Goal: Task Accomplishment & Management: Use online tool/utility

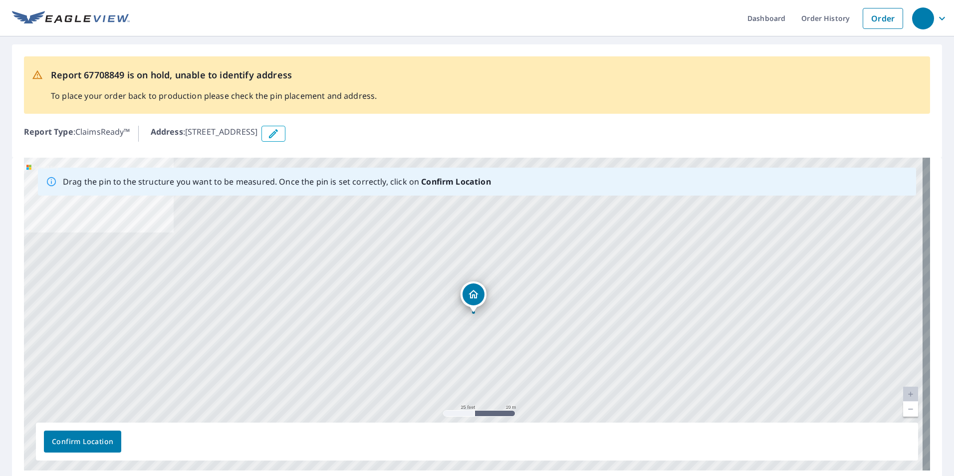
click at [908, 412] on link "Current Level 20, Zoom Out" at bounding box center [910, 409] width 15 height 15
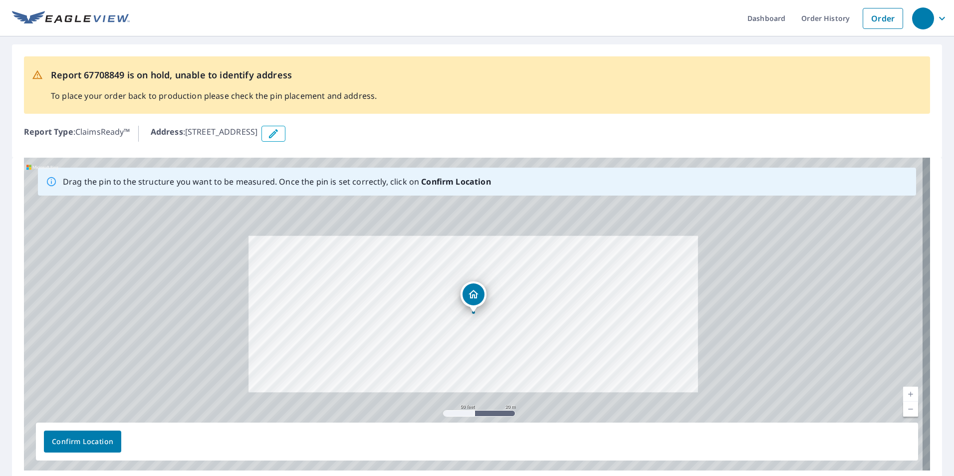
click at [908, 412] on link "Current Level 19, Zoom Out" at bounding box center [910, 409] width 15 height 15
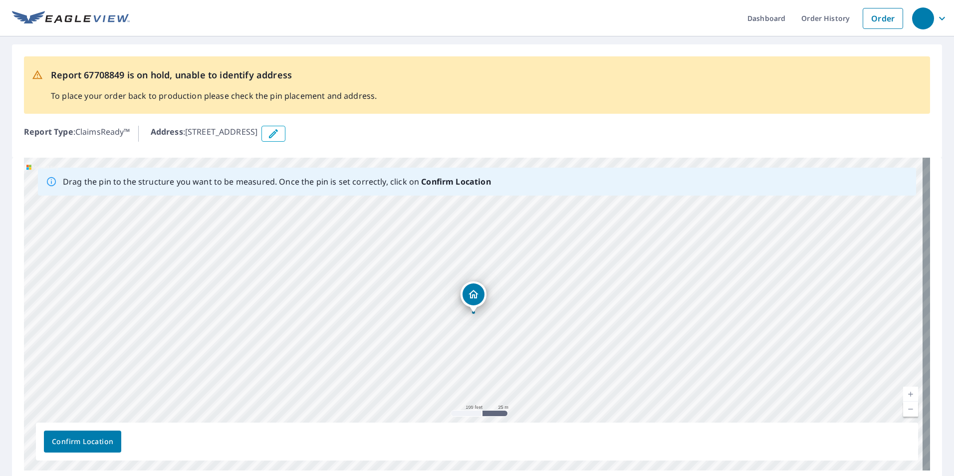
click at [908, 412] on link "Current Level 18, Zoom Out" at bounding box center [910, 409] width 15 height 15
click at [908, 412] on link "Current Level 17, Zoom Out" at bounding box center [910, 409] width 15 height 15
click at [908, 412] on link "Current Level 16, Zoom Out" at bounding box center [910, 409] width 15 height 15
click at [908, 412] on link "Current Level 15, Zoom Out" at bounding box center [910, 409] width 15 height 15
click at [908, 412] on link "Current Level 14, Zoom Out" at bounding box center [910, 409] width 15 height 15
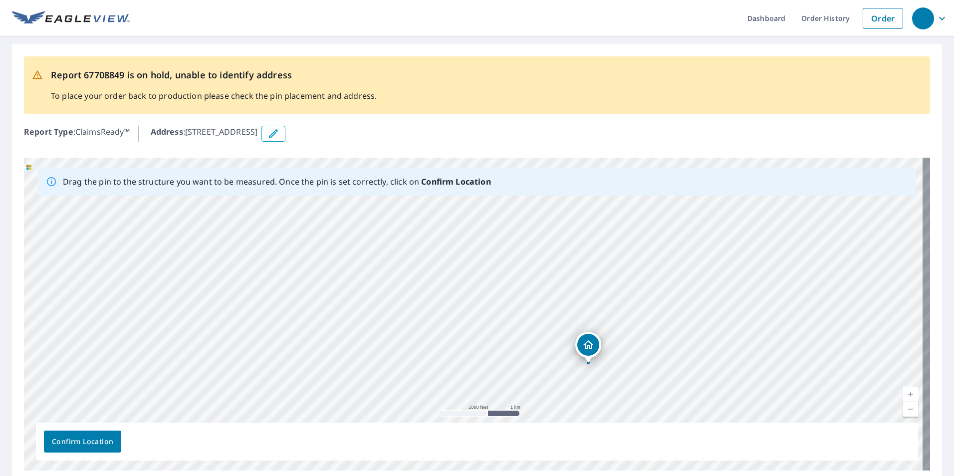
drag, startPoint x: 582, startPoint y: 328, endPoint x: 697, endPoint y: 379, distance: 125.3
click at [697, 379] on div "[STREET_ADDRESS]" at bounding box center [477, 314] width 906 height 313
drag, startPoint x: 591, startPoint y: 348, endPoint x: 492, endPoint y: 212, distance: 168.2
drag, startPoint x: 542, startPoint y: 273, endPoint x: 508, endPoint y: 177, distance: 102.1
click at [508, 177] on div "Drag the pin to the structure you want to be measured. Once the pin is set corr…" at bounding box center [477, 314] width 906 height 313
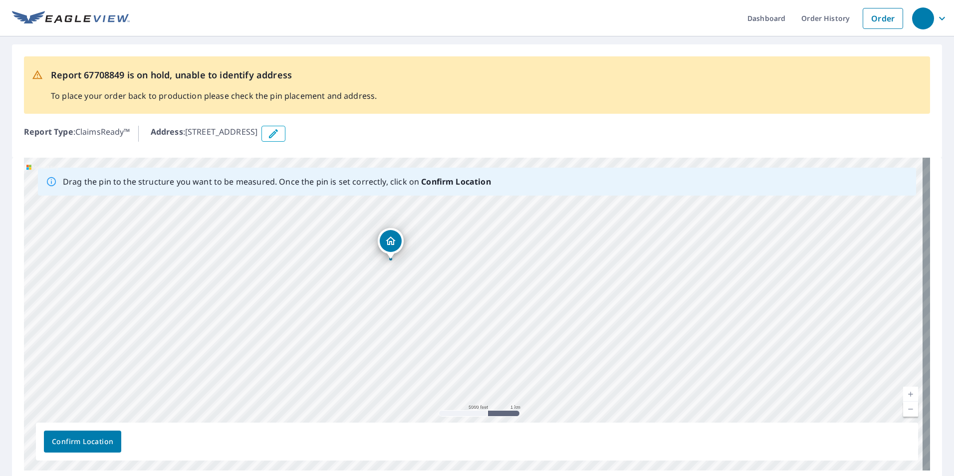
click at [459, 220] on div "[STREET_ADDRESS]" at bounding box center [477, 314] width 906 height 313
drag, startPoint x: 391, startPoint y: 244, endPoint x: 577, endPoint y: 328, distance: 204.7
click at [577, 328] on div "[STREET_ADDRESS]" at bounding box center [477, 314] width 906 height 313
drag, startPoint x: 593, startPoint y: 349, endPoint x: 606, endPoint y: 321, distance: 31.0
click at [594, 319] on div "[STREET_ADDRESS]" at bounding box center [477, 314] width 906 height 313
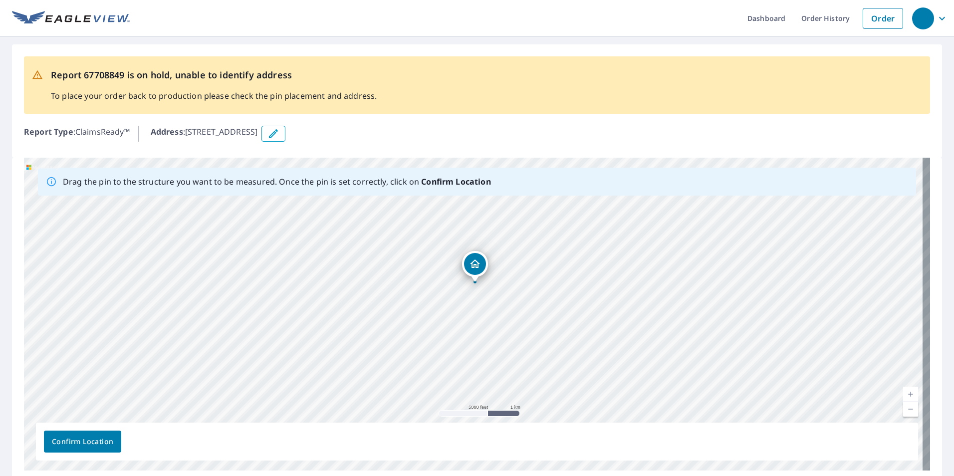
click at [903, 394] on link "Current Level 13, Zoom In" at bounding box center [910, 394] width 15 height 15
click at [903, 394] on link "Current Level 14, Zoom In" at bounding box center [910, 394] width 15 height 15
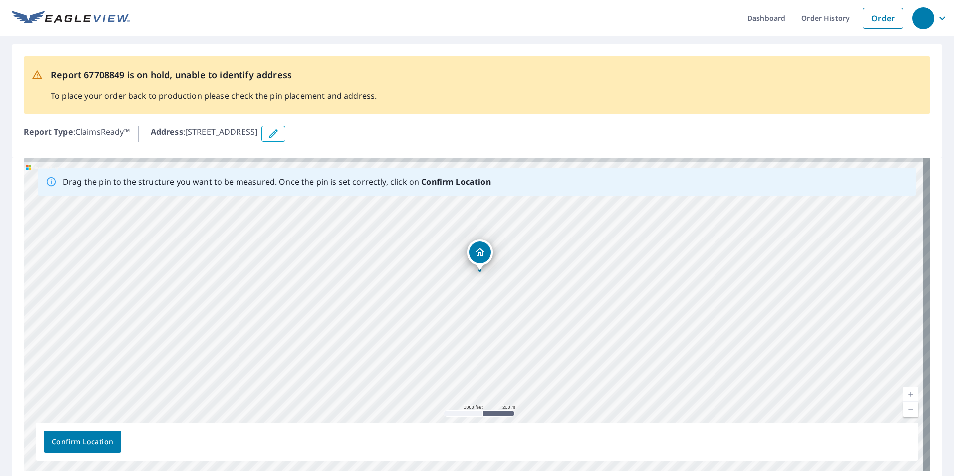
drag, startPoint x: 567, startPoint y: 323, endPoint x: 567, endPoint y: 356, distance: 32.9
click at [567, 356] on div "[STREET_ADDRESS]" at bounding box center [477, 314] width 906 height 313
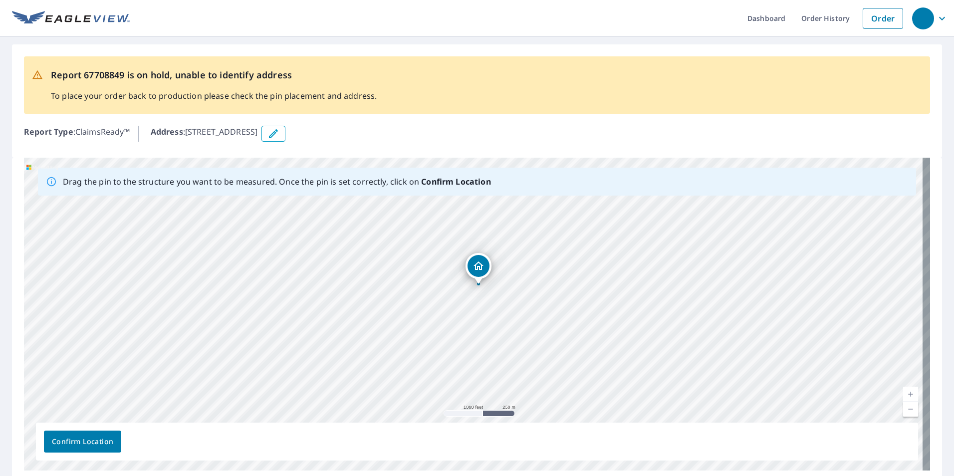
click at [903, 395] on link "Current Level 15, Zoom In" at bounding box center [910, 394] width 15 height 15
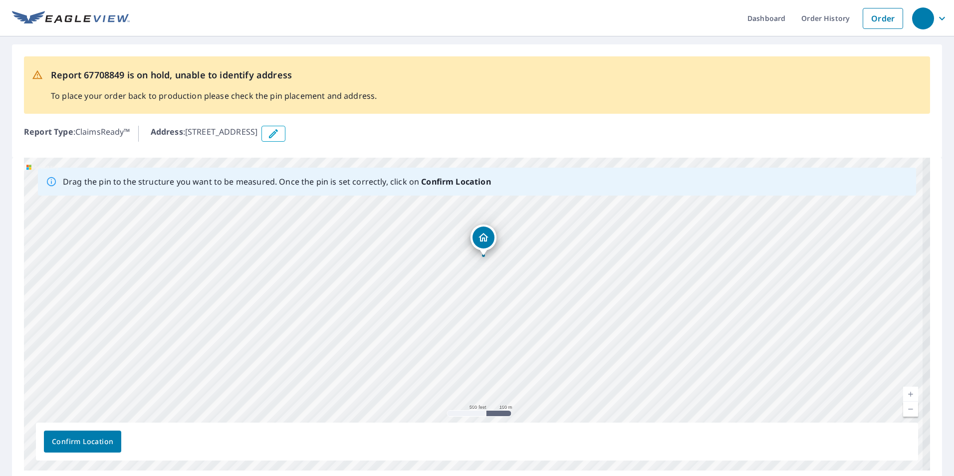
click at [903, 395] on link "Current Level 16, Zoom In" at bounding box center [910, 394] width 15 height 15
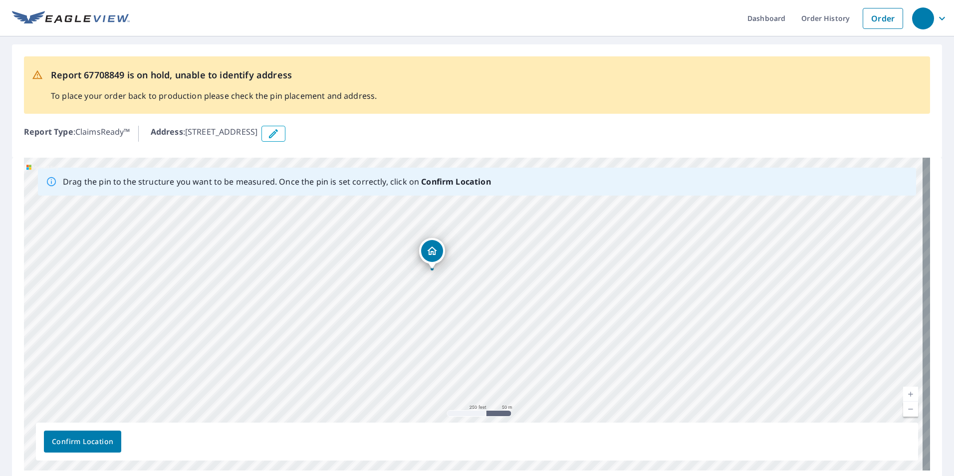
drag, startPoint x: 525, startPoint y: 297, endPoint x: 506, endPoint y: 321, distance: 30.5
click at [506, 321] on div "[STREET_ADDRESS]" at bounding box center [477, 314] width 906 height 313
click at [903, 390] on link "Current Level 17, Zoom In" at bounding box center [910, 394] width 15 height 15
click at [903, 390] on link "Current Level 18, Zoom In" at bounding box center [910, 394] width 15 height 15
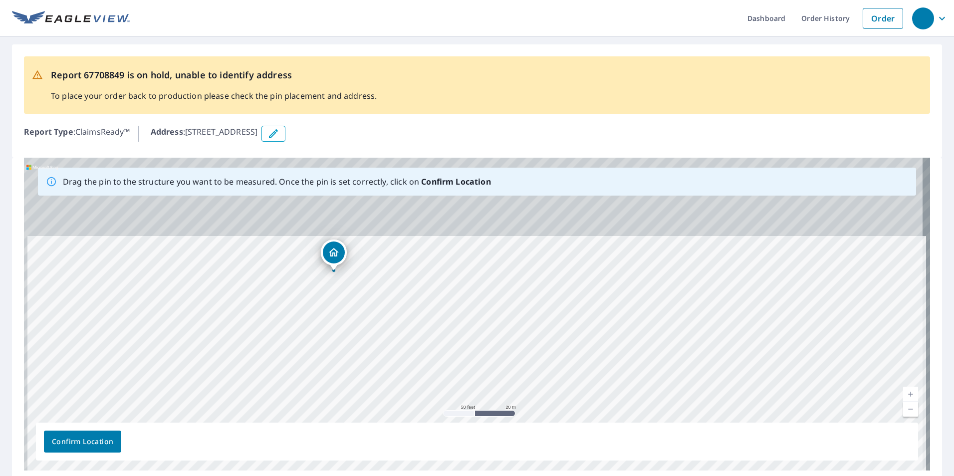
drag, startPoint x: 489, startPoint y: 257, endPoint x: 516, endPoint y: 396, distance: 141.3
click at [516, 396] on div "[STREET_ADDRESS]" at bounding box center [477, 314] width 906 height 313
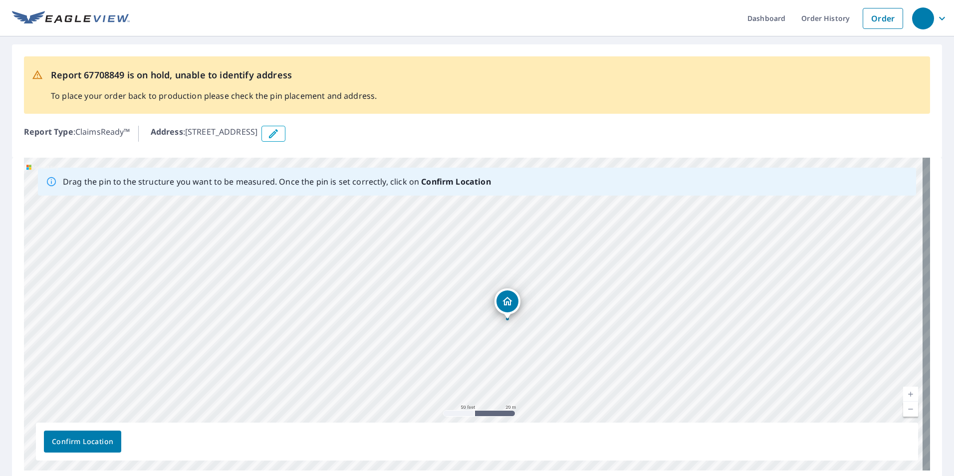
drag, startPoint x: 335, startPoint y: 259, endPoint x: 507, endPoint y: 301, distance: 177.5
click at [507, 301] on div "[STREET_ADDRESS]" at bounding box center [477, 314] width 906 height 313
click at [93, 438] on span "Confirm Location" at bounding box center [82, 442] width 61 height 12
